Goal: Task Accomplishment & Management: Complete application form

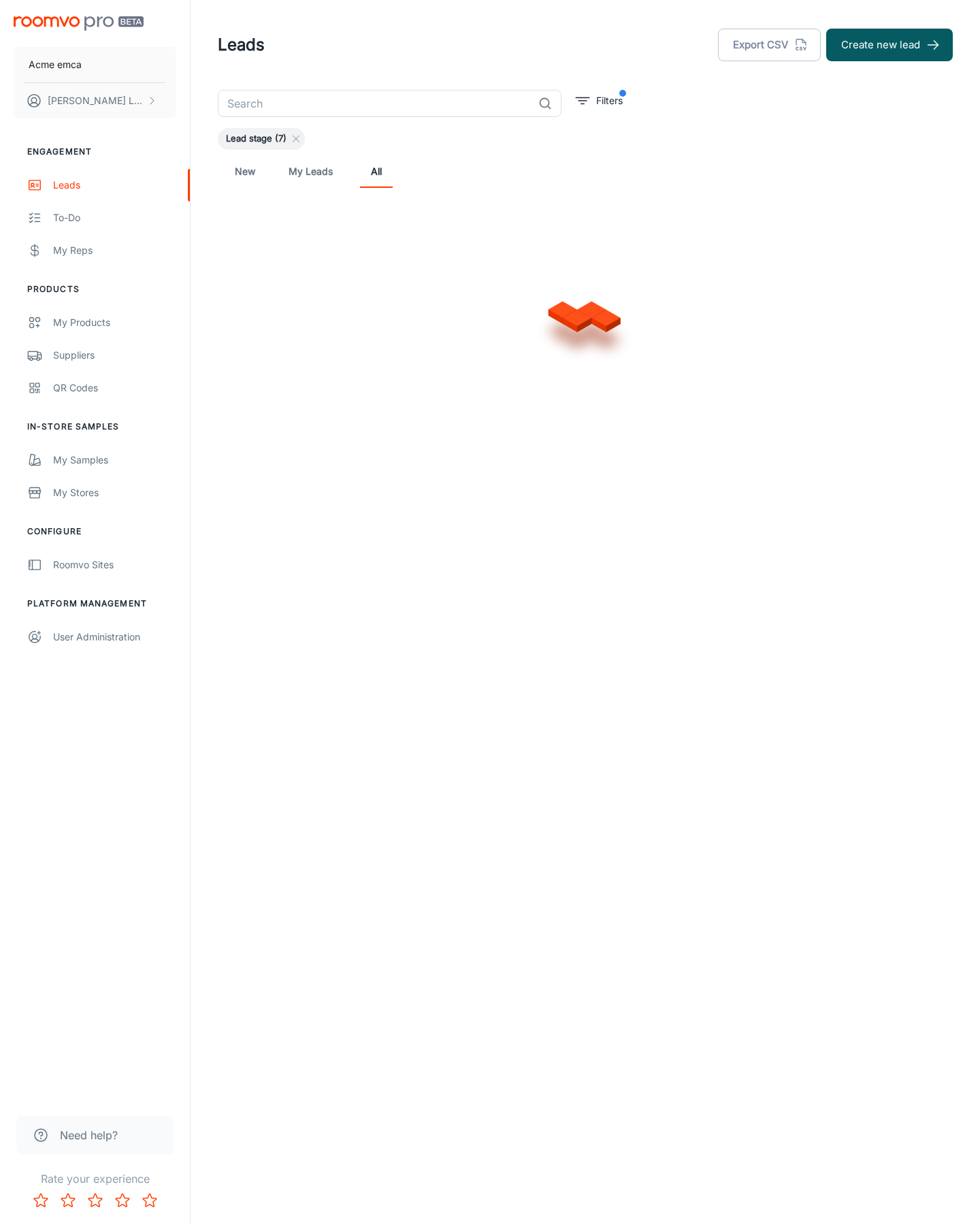
click at [889, 45] on button "Create new lead" at bounding box center [889, 45] width 126 height 33
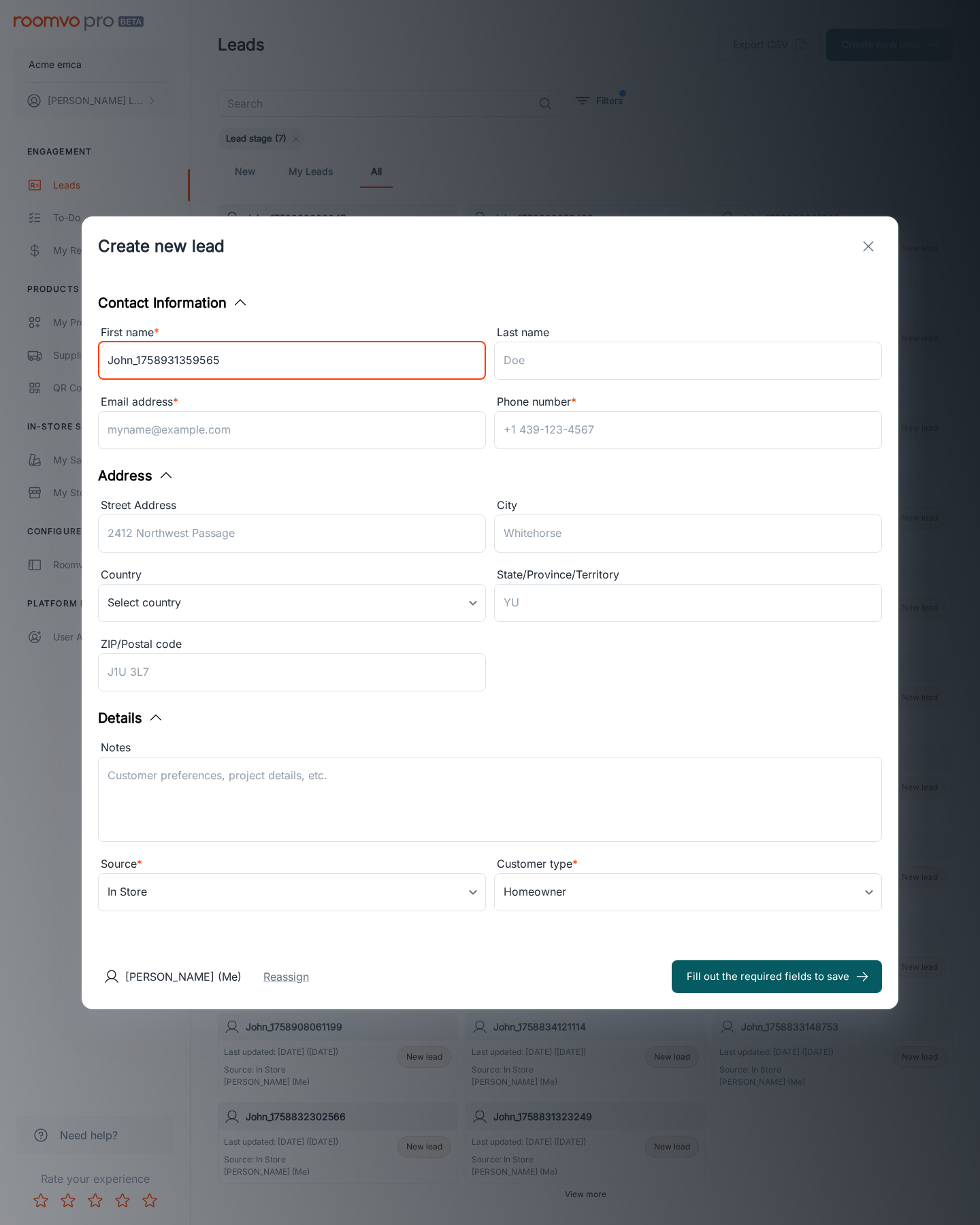
type input "John_1758931359565"
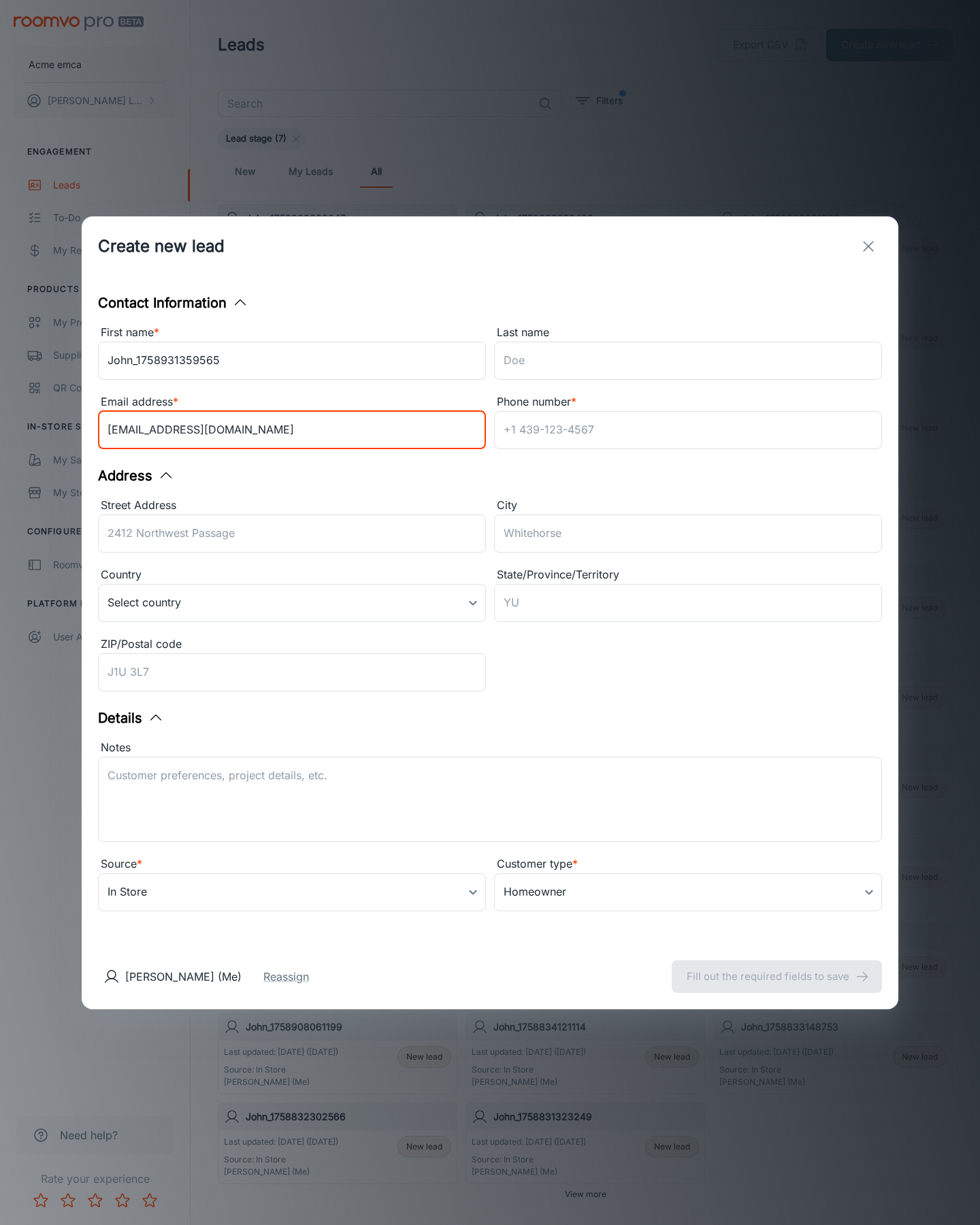
type input "[EMAIL_ADDRESS][DOMAIN_NAME]"
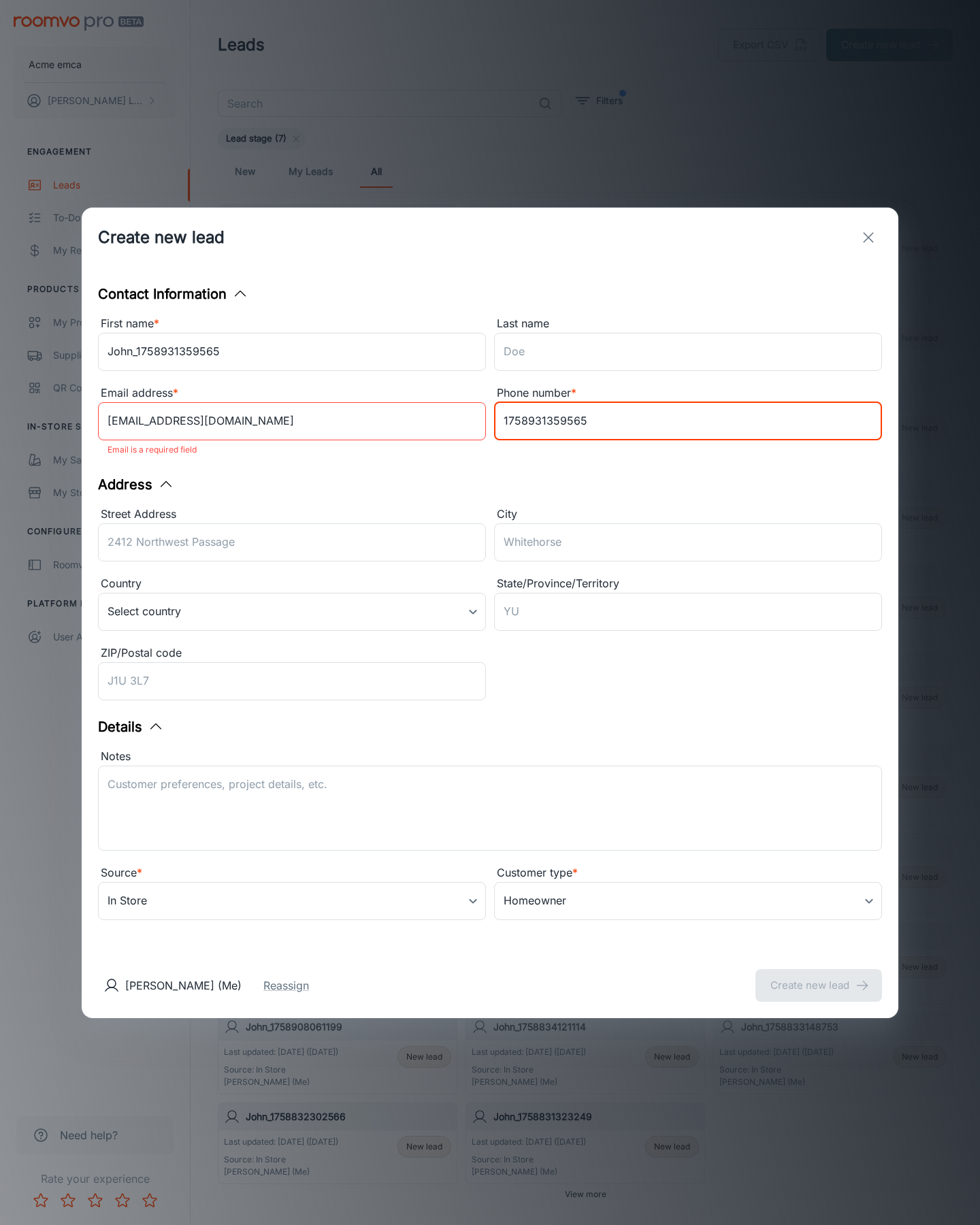
type input "1758931359565"
click at [819, 976] on button "Create new lead" at bounding box center [819, 985] width 126 height 33
